Goal: Task Accomplishment & Management: Manage account settings

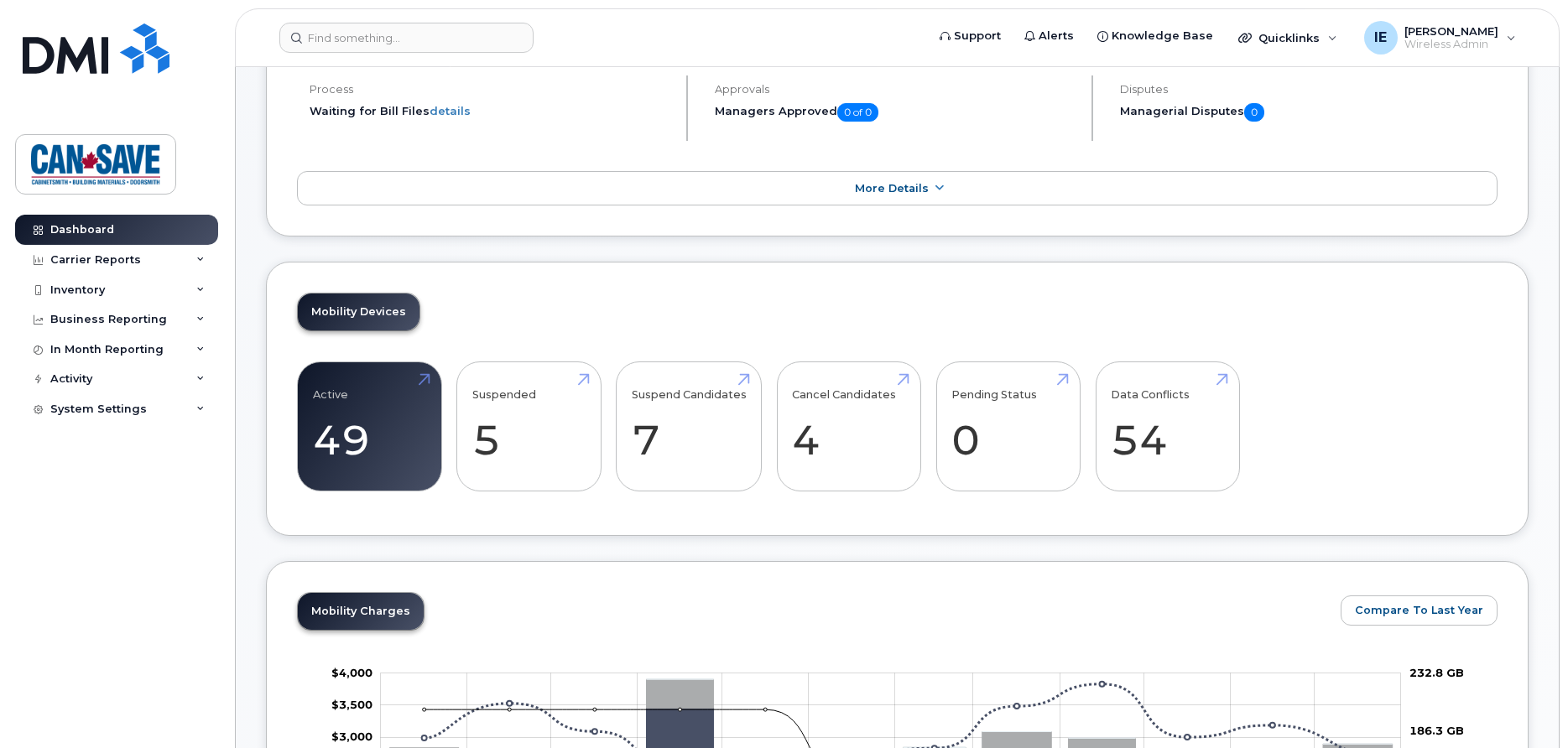
scroll to position [172, 0]
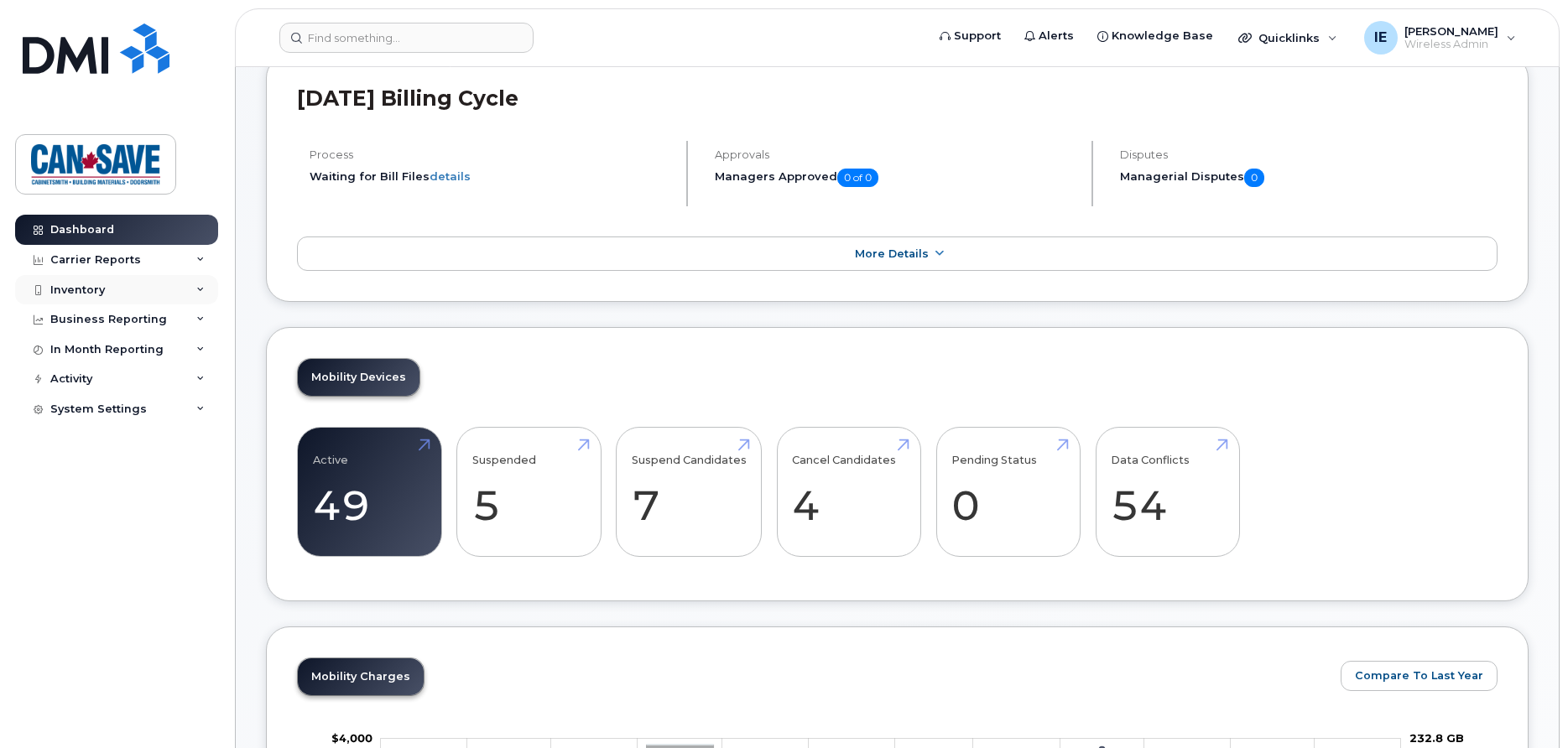
click at [86, 296] on div "Inventory" at bounding box center [77, 290] width 54 height 14
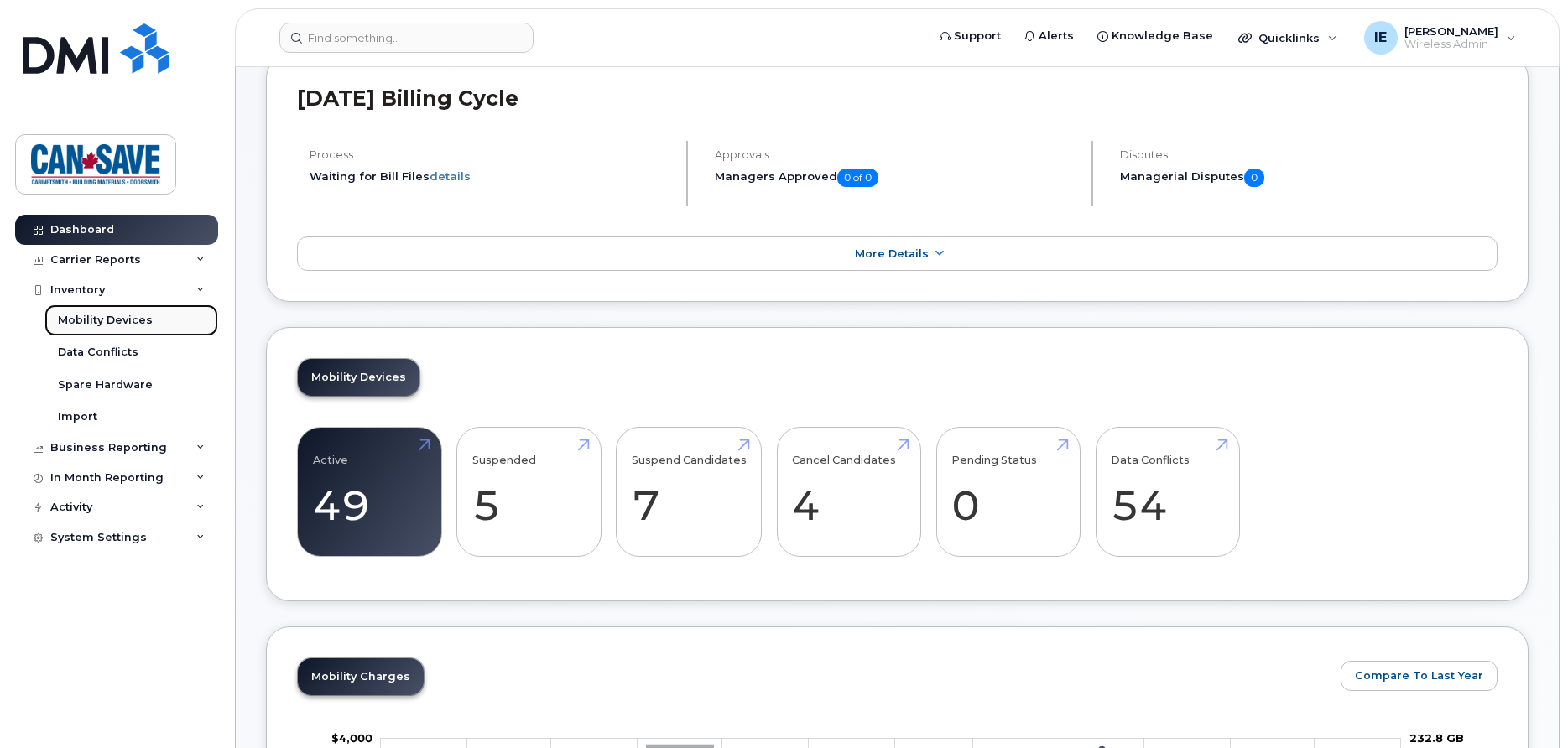
click at [106, 323] on div "Mobility Devices" at bounding box center [105, 320] width 94 height 15
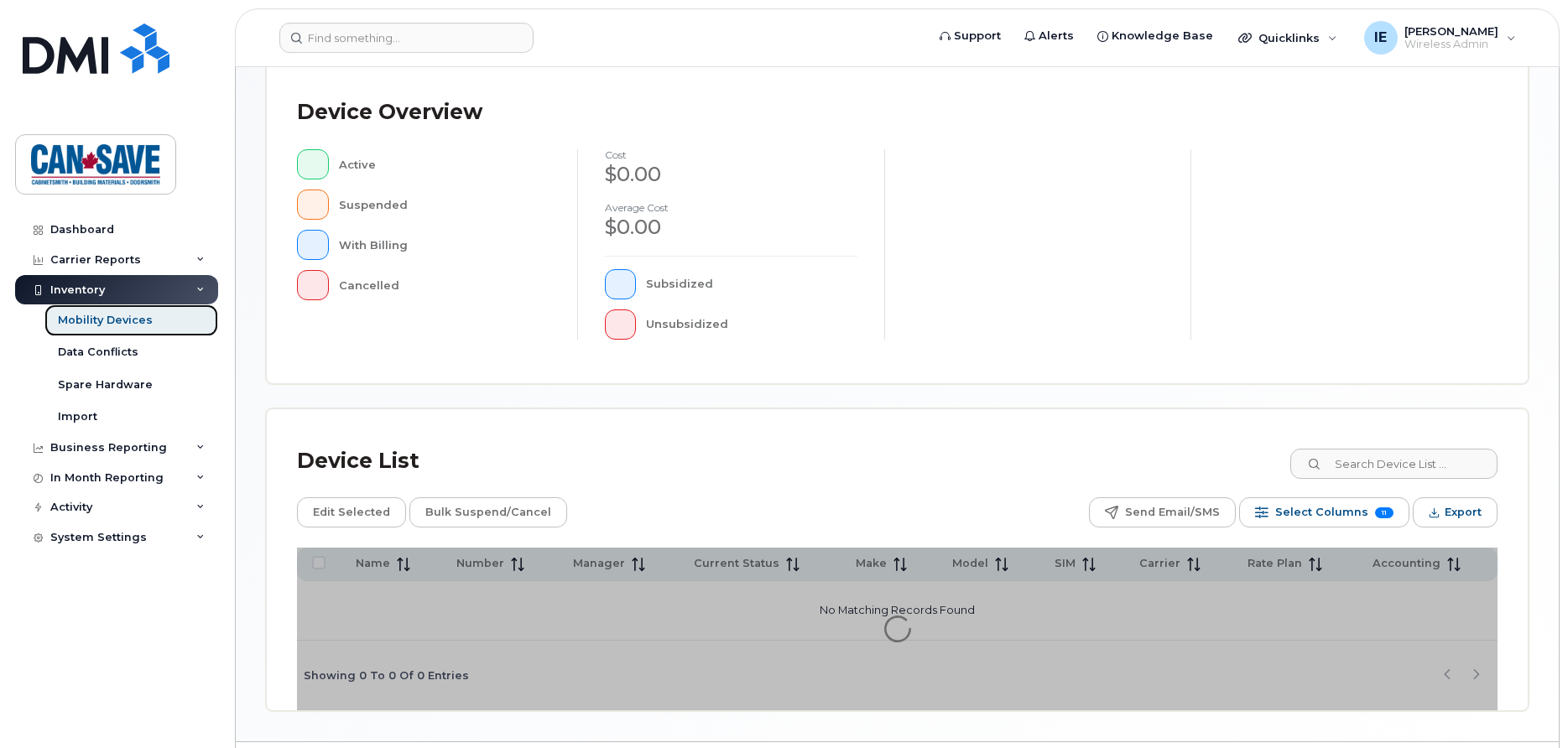
scroll to position [405, 0]
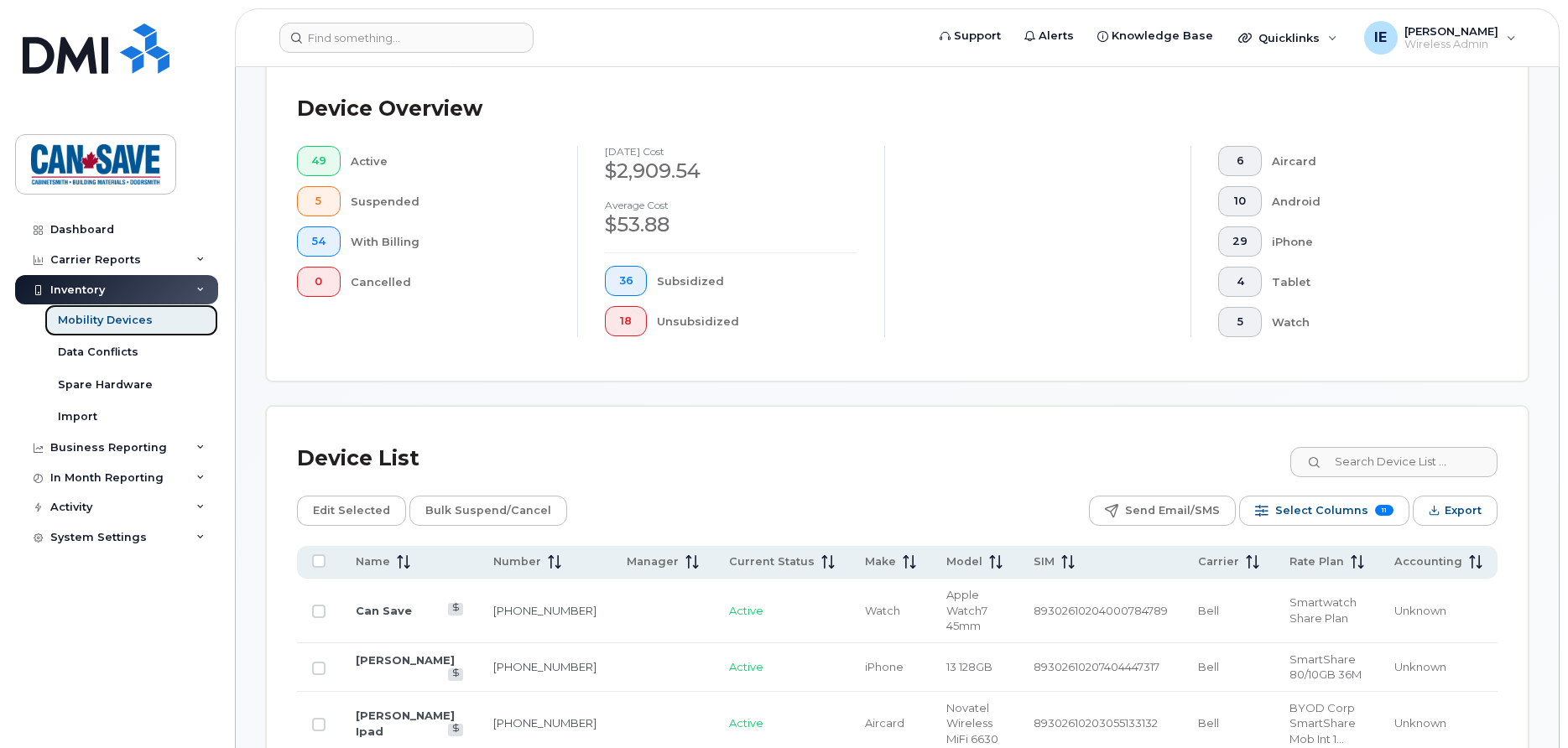
scroll to position [448, 0]
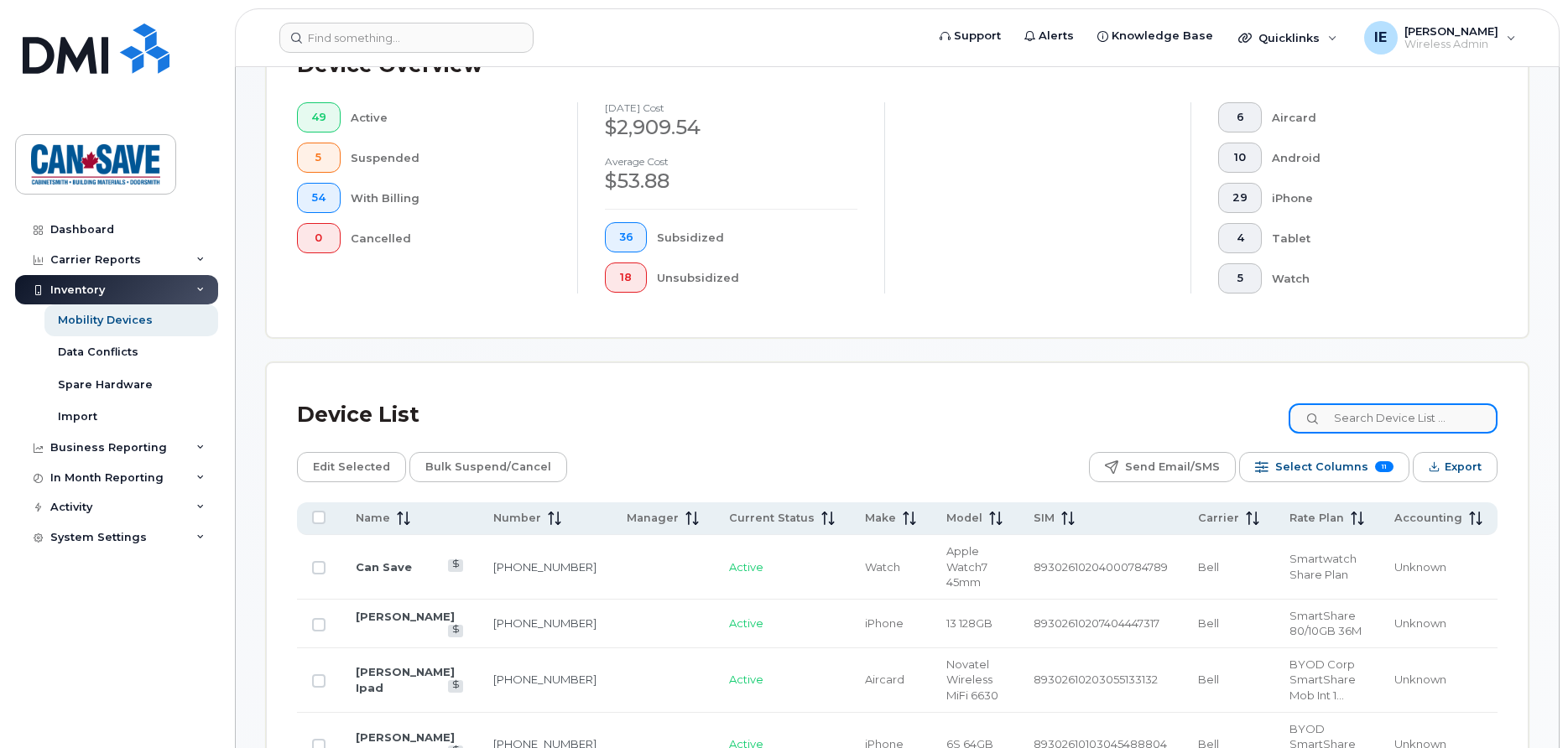
click at [1333, 421] on input at bounding box center [1393, 418] width 209 height 30
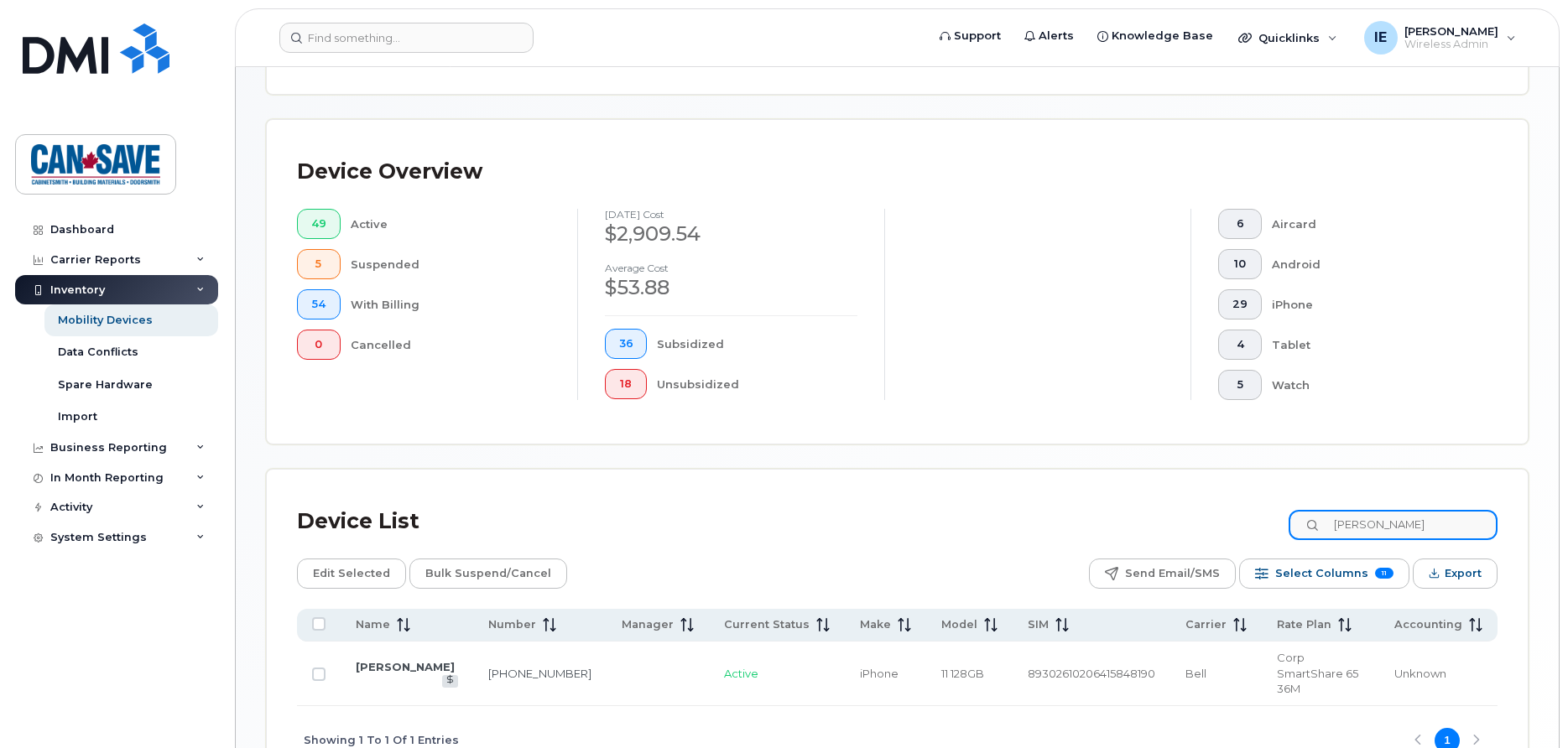
scroll to position [423, 0]
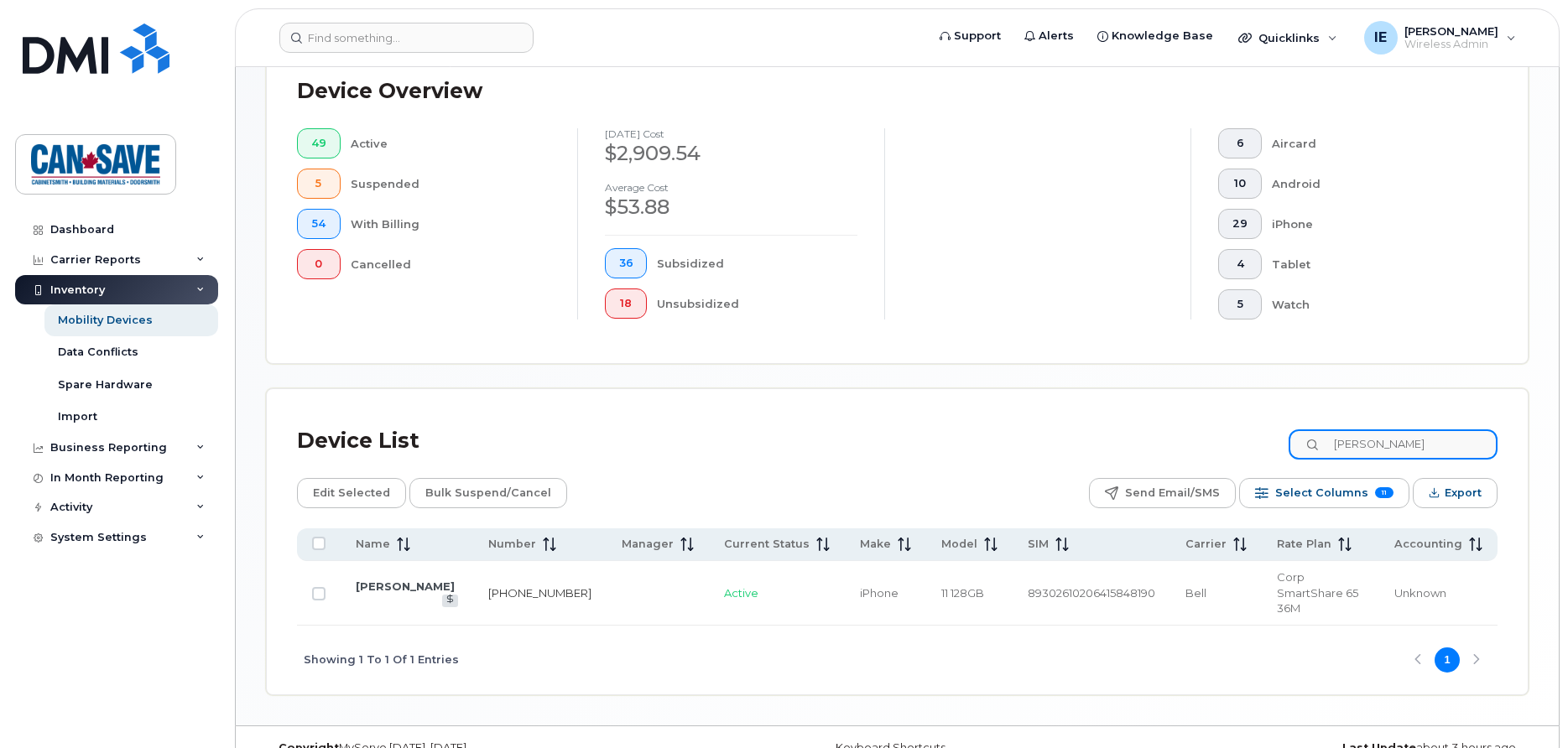
type input "mike"
click at [516, 586] on link "705-323-3411" at bounding box center [540, 593] width 104 height 14
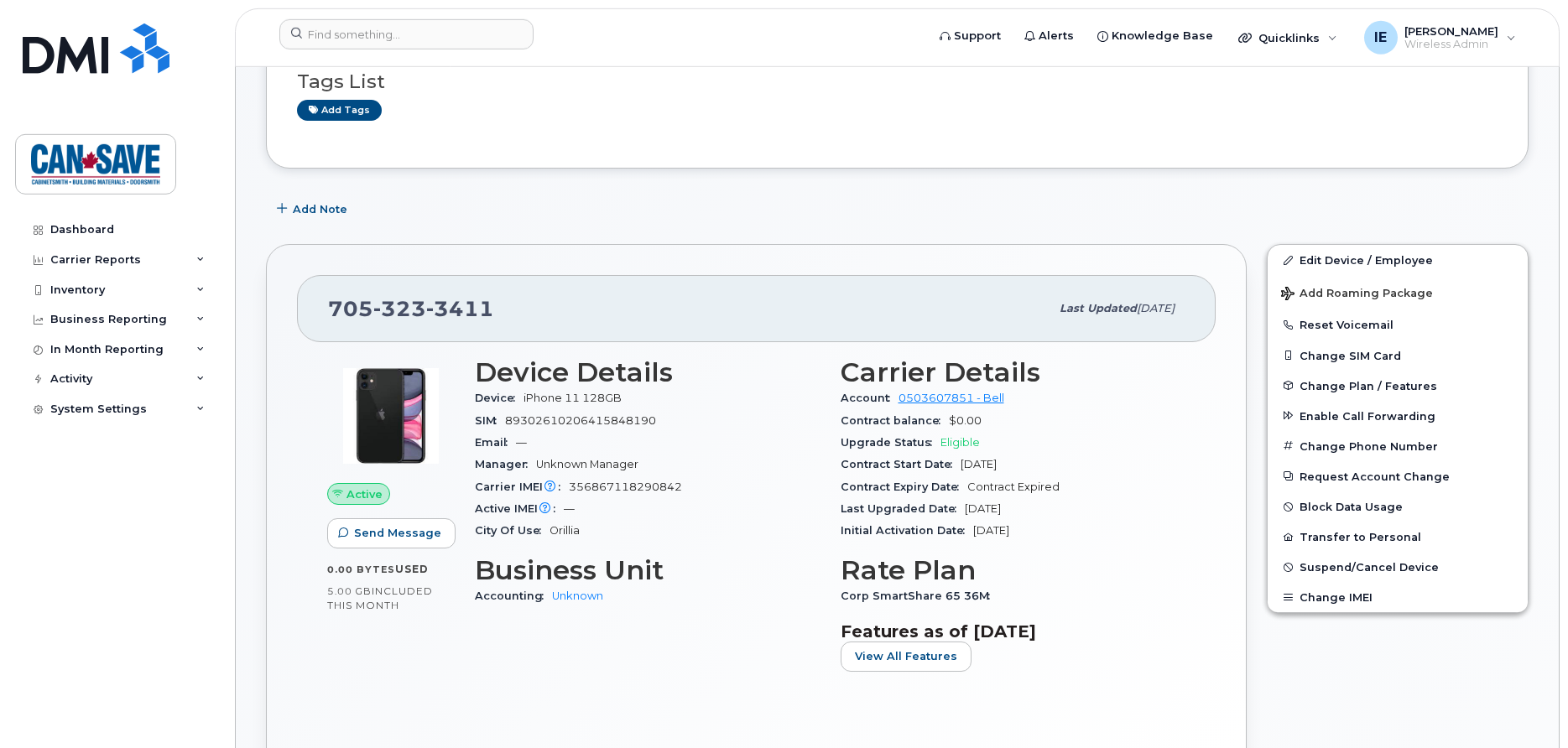
scroll to position [257, 0]
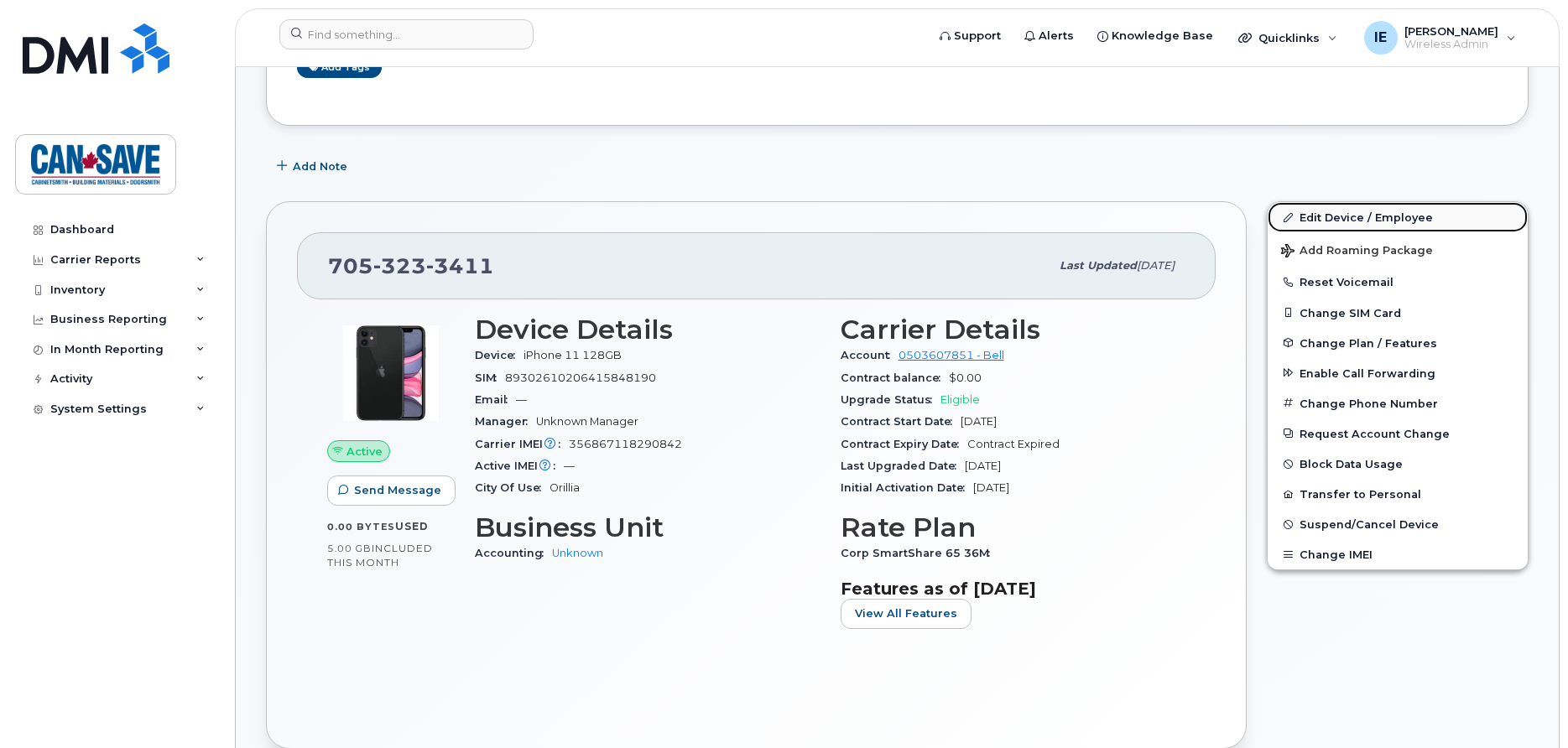
click at [1355, 220] on link "Edit Device / Employee" at bounding box center [1397, 217] width 260 height 30
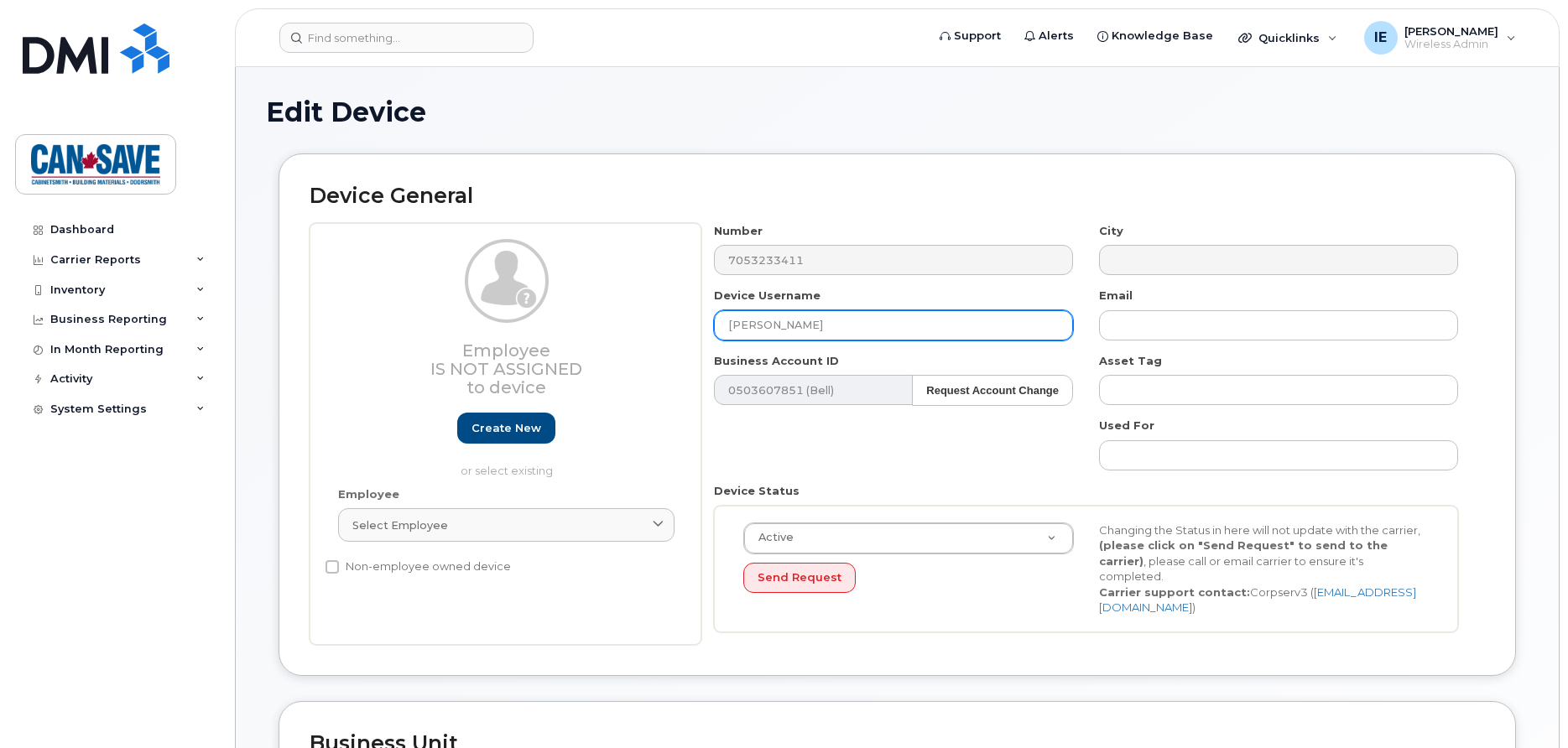
click at [816, 324] on input "[PERSON_NAME]" at bounding box center [893, 325] width 360 height 30
type input "M"
click at [765, 326] on input "Spare Iphone 11 MT" at bounding box center [893, 325] width 360 height 30
click at [889, 326] on input "Spare iphone 11 MT" at bounding box center [893, 325] width 360 height 30
click at [771, 326] on input "Spare iphone 11 MT" at bounding box center [893, 325] width 360 height 30
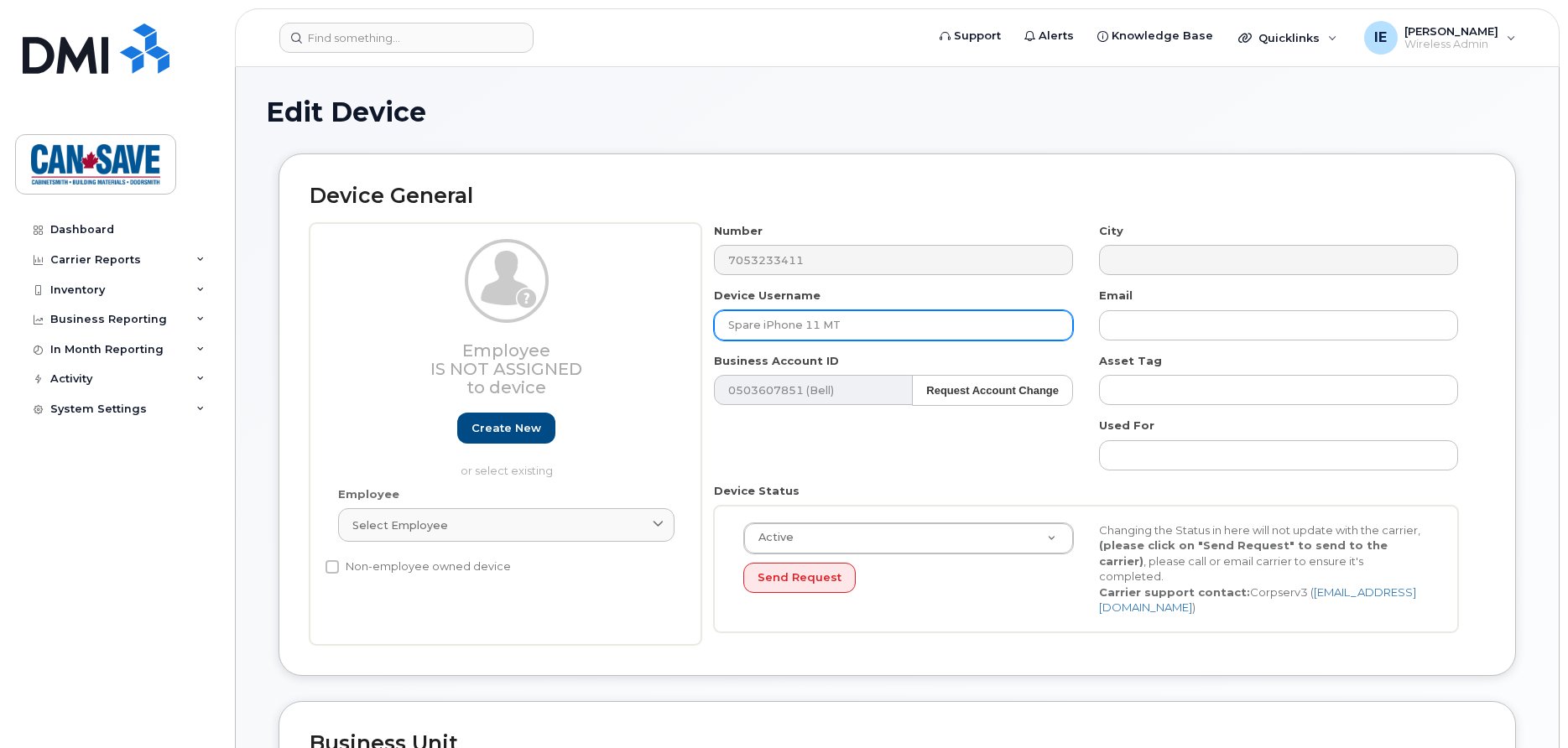
click at [915, 330] on input "Spare iPhone 11 MT" at bounding box center [893, 325] width 360 height 30
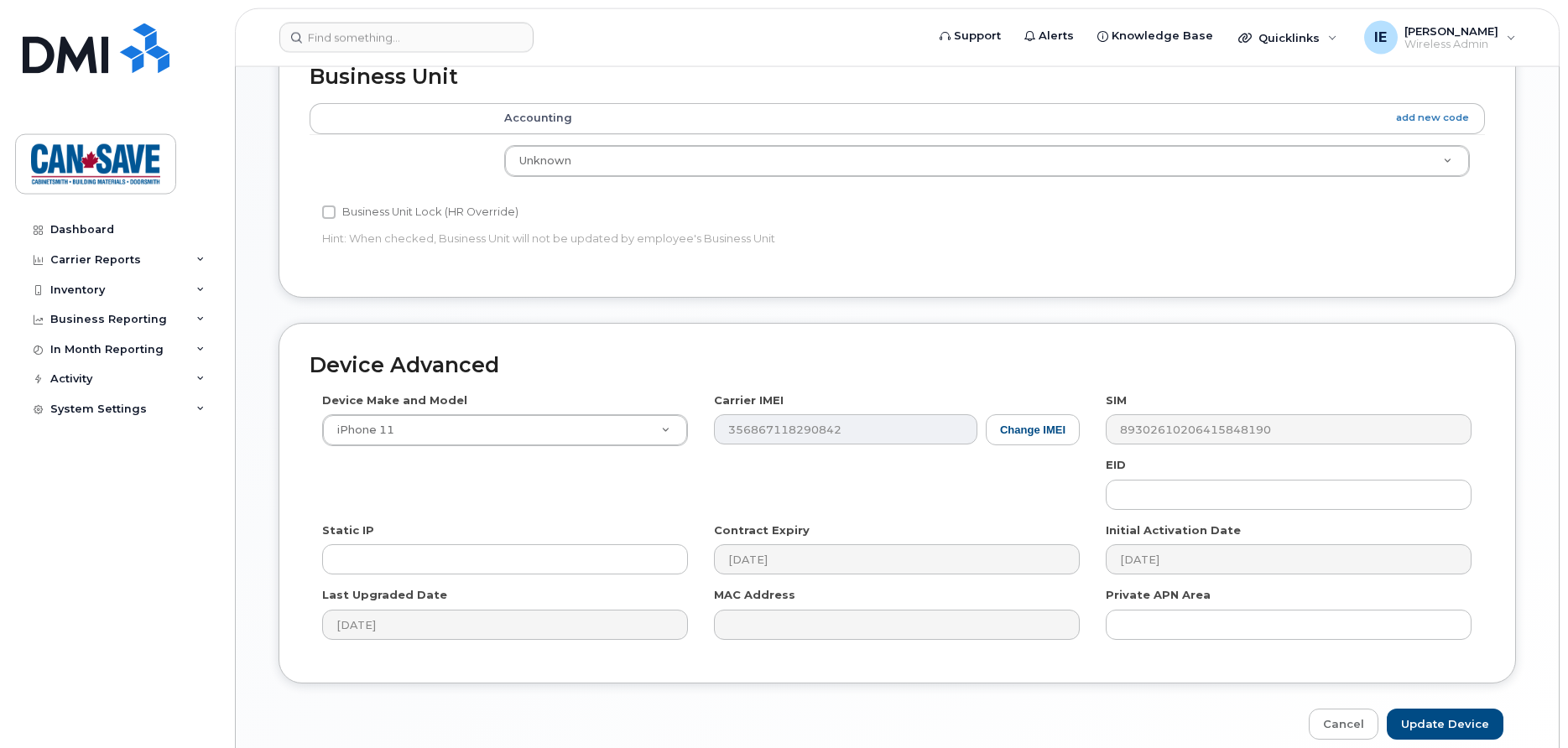
scroll to position [720, 0]
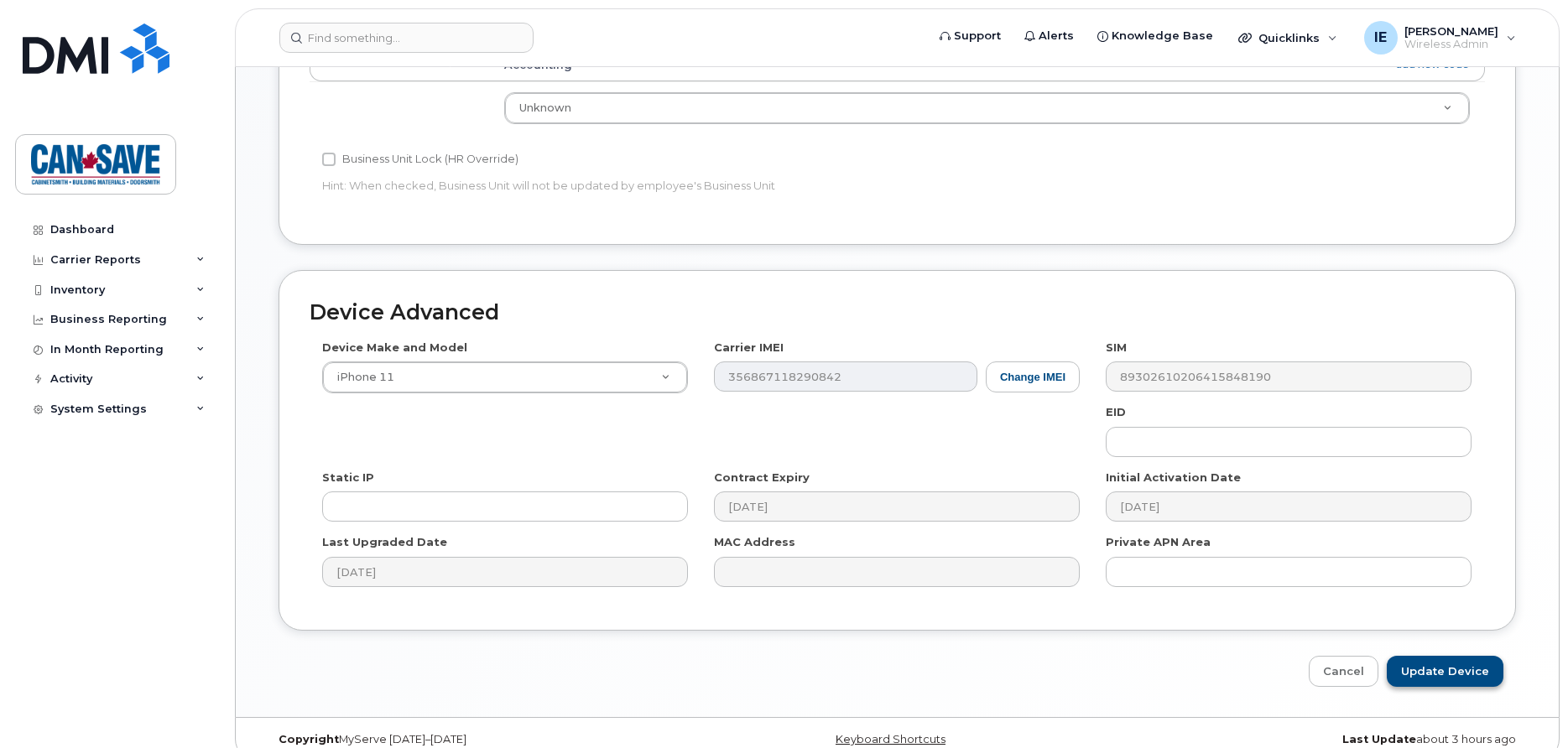
type input "Spare iPhone 11 MT"
click at [1455, 656] on input "Update Device" at bounding box center [1445, 672] width 116 height 31
type input "Saving..."
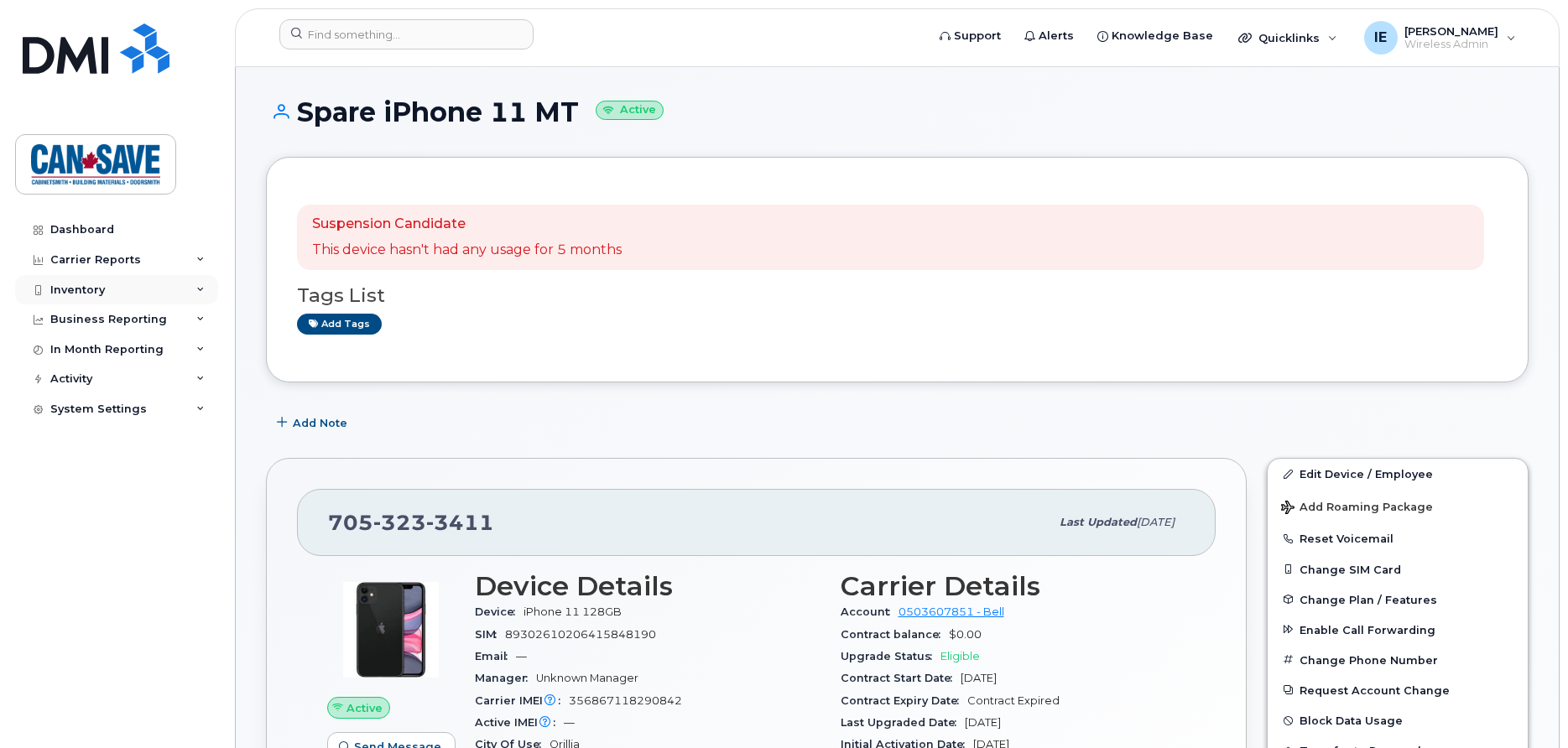
click at [96, 284] on div "Inventory" at bounding box center [77, 290] width 54 height 14
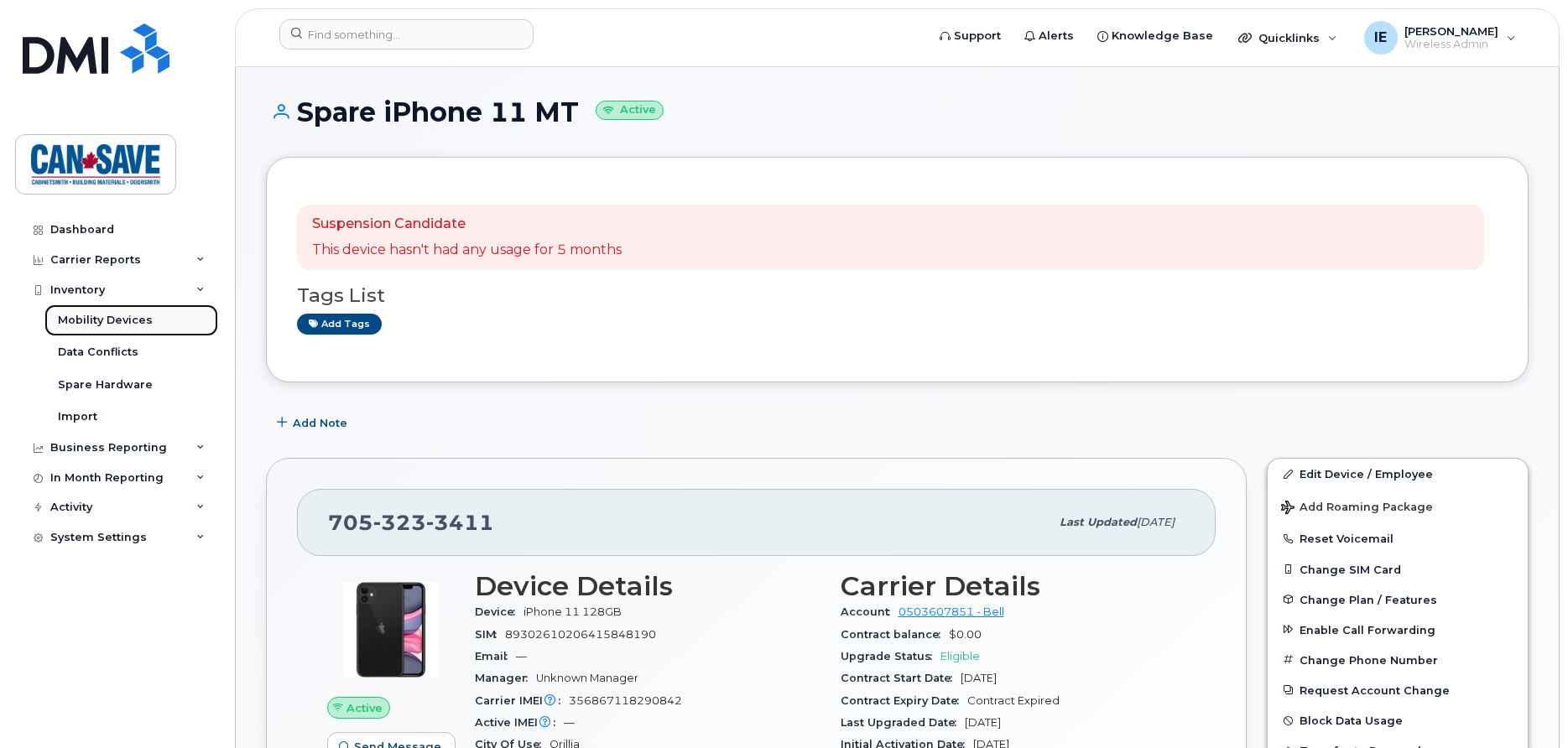
click at [97, 320] on div "Mobility Devices" at bounding box center [105, 320] width 94 height 15
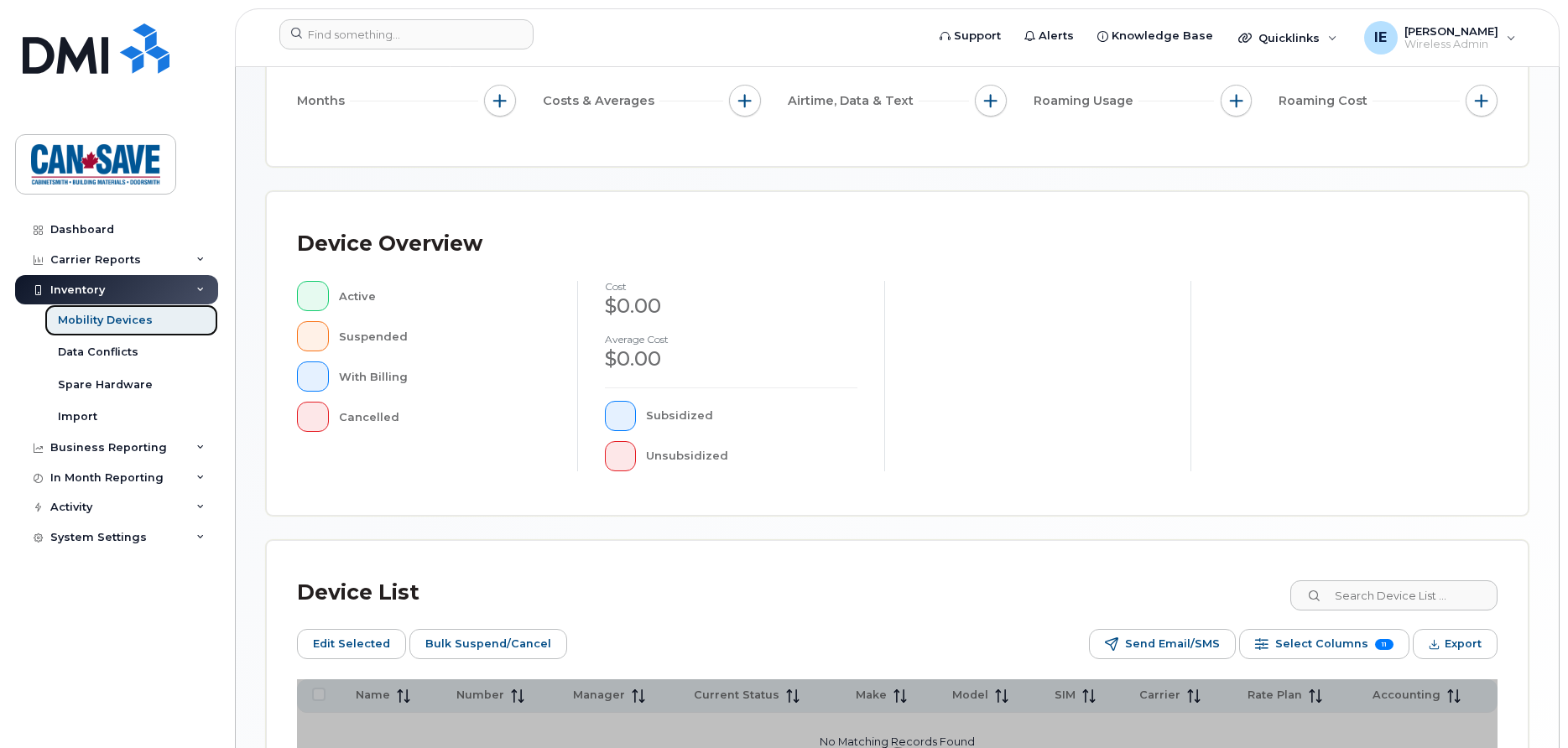
scroll to position [436, 0]
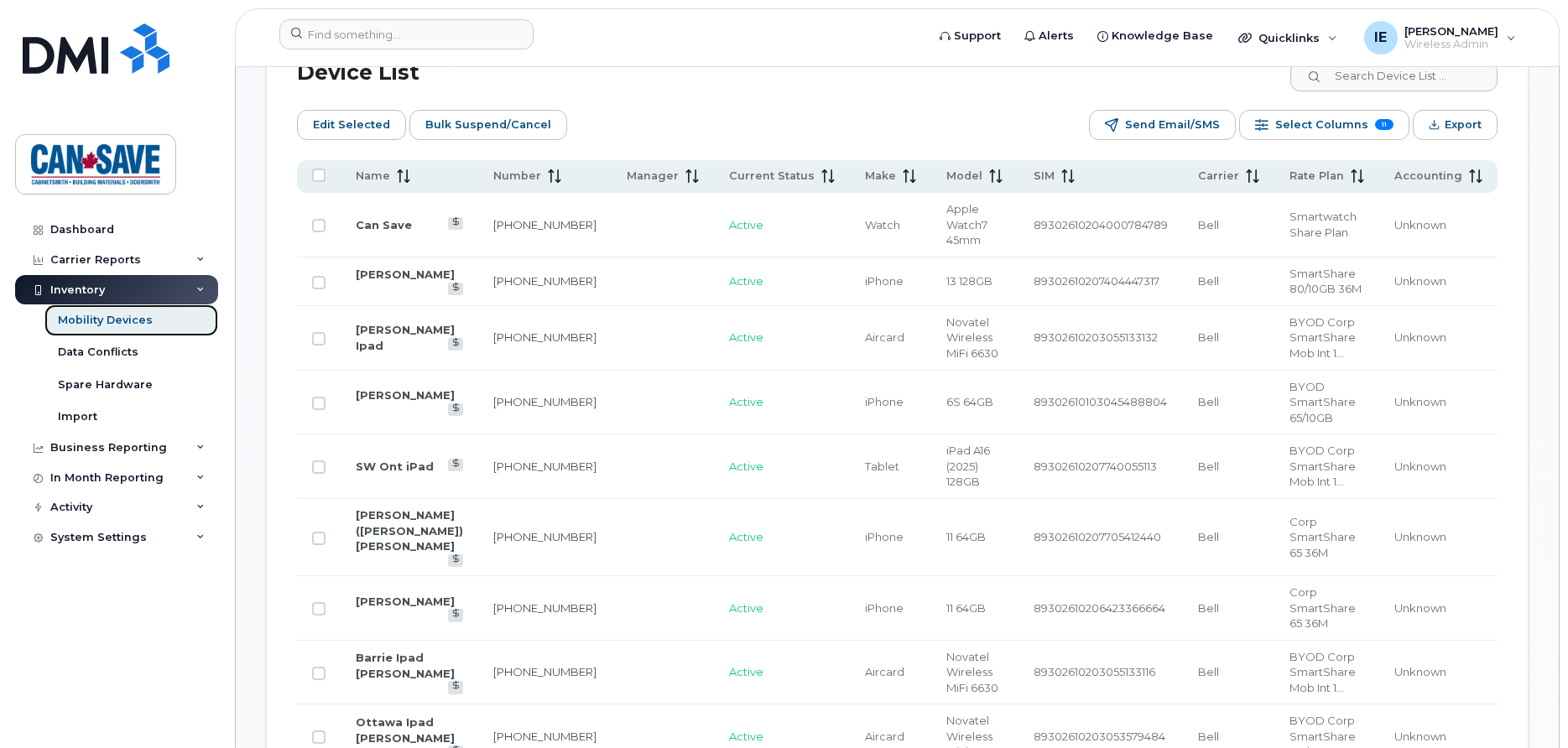
scroll to position [907, 0]
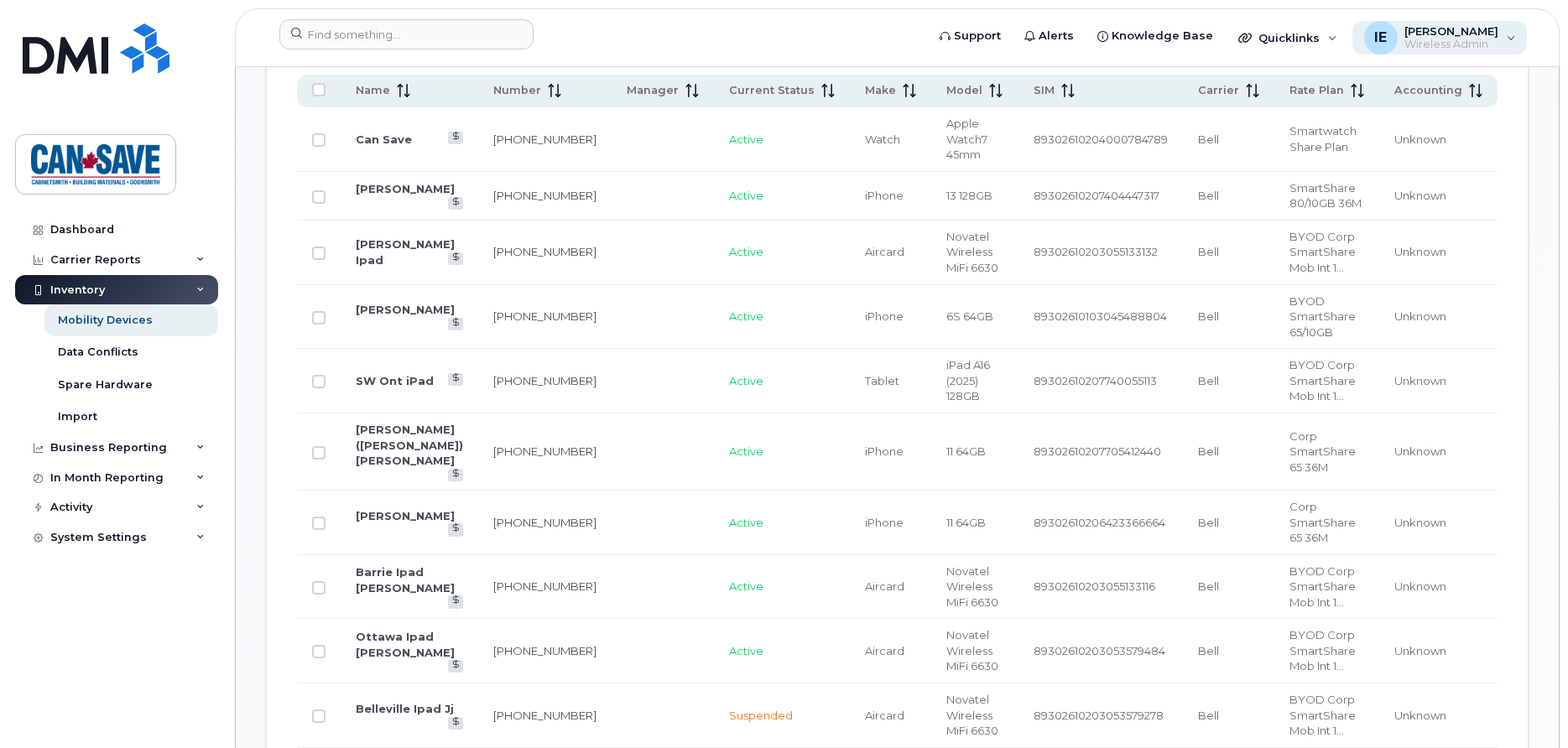
click at [1481, 35] on span "[PERSON_NAME]" at bounding box center [1452, 31] width 94 height 14
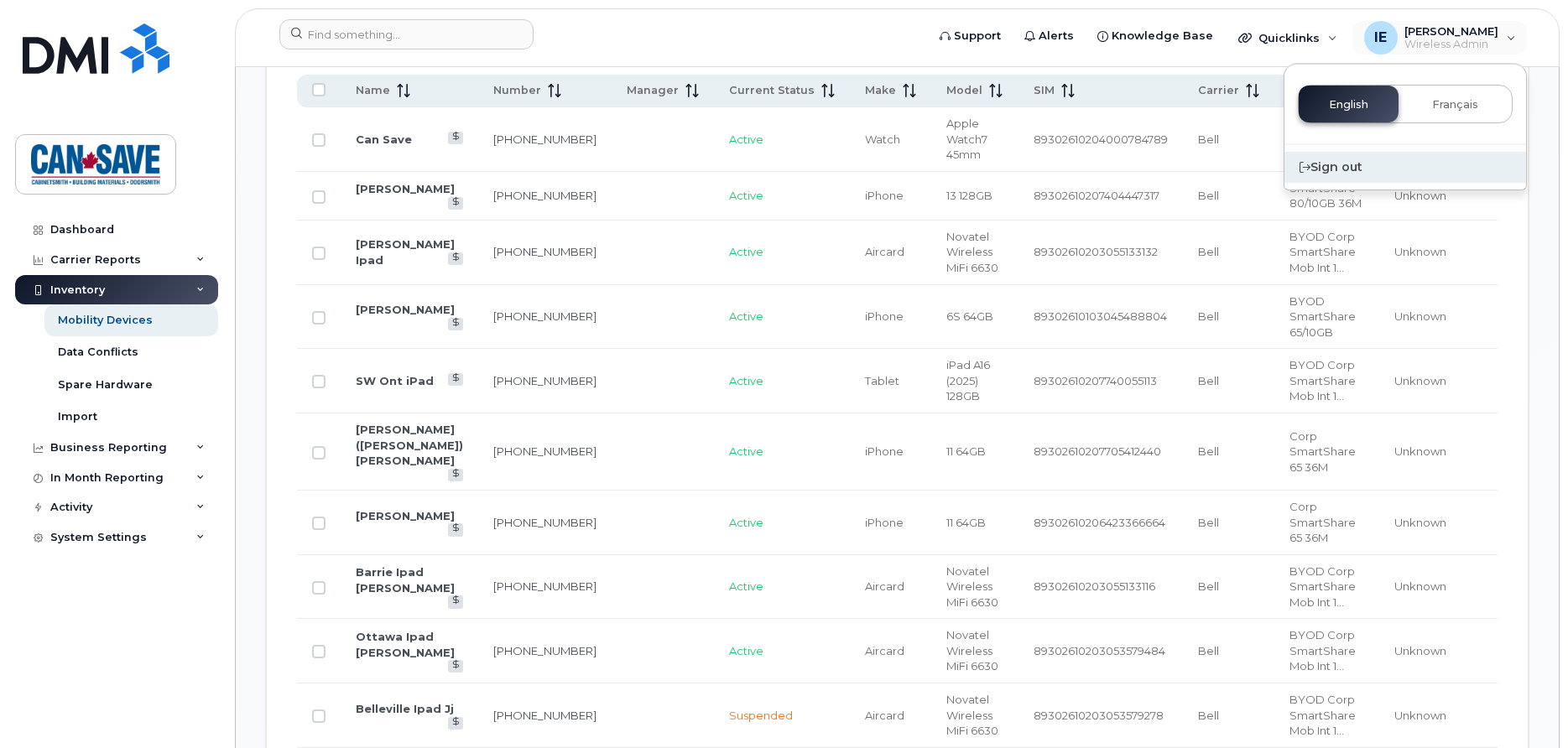
click at [1373, 175] on div "Sign out" at bounding box center [1405, 167] width 242 height 31
